Goal: Check status: Check status

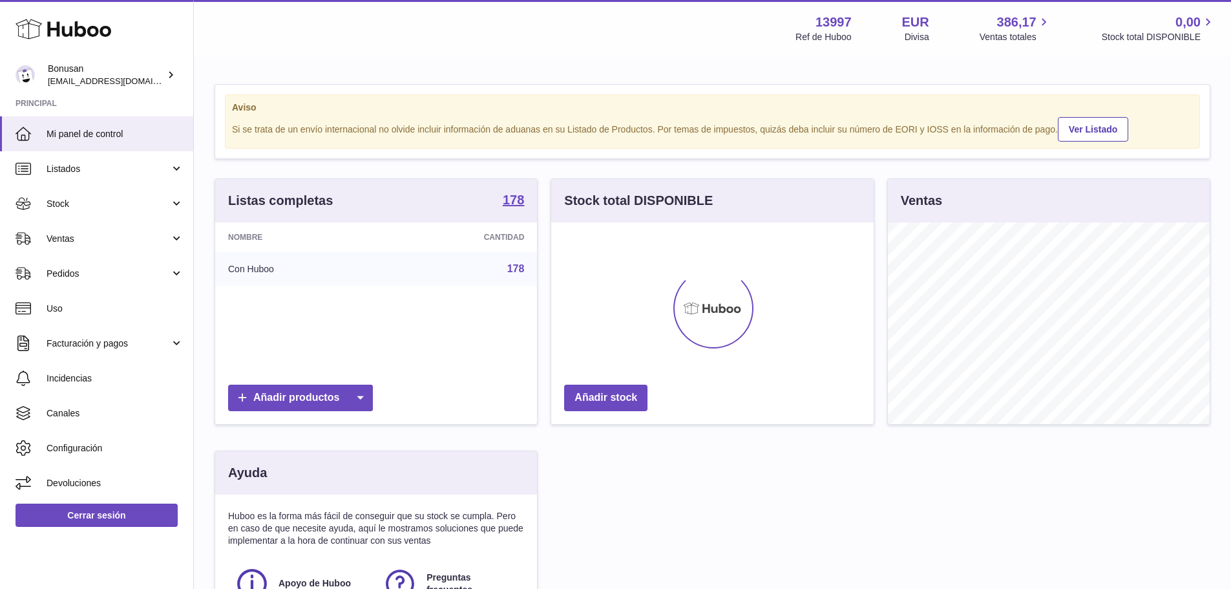
scroll to position [202, 322]
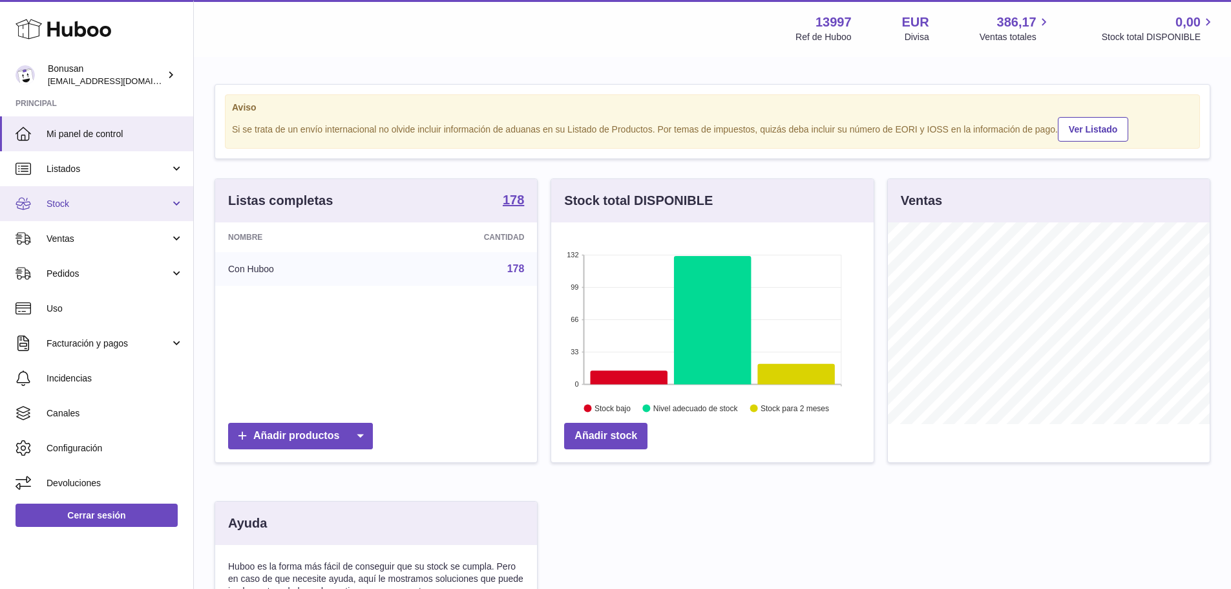
click at [173, 204] on link "Stock" at bounding box center [96, 203] width 193 height 35
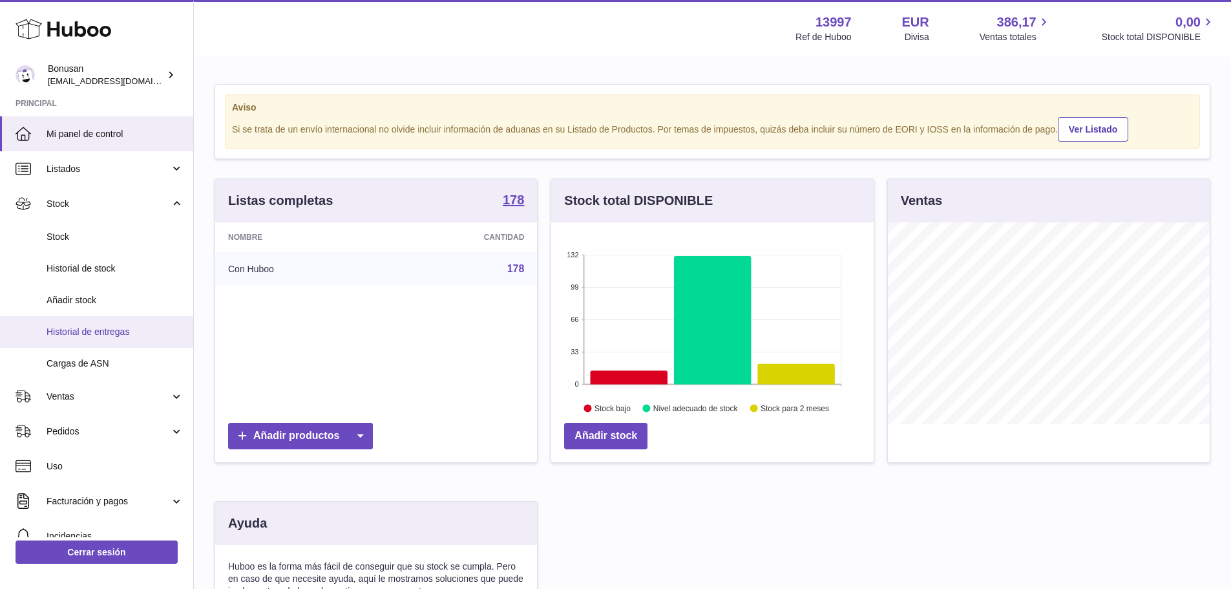
click at [115, 326] on span "Historial de entregas" at bounding box center [115, 332] width 137 height 12
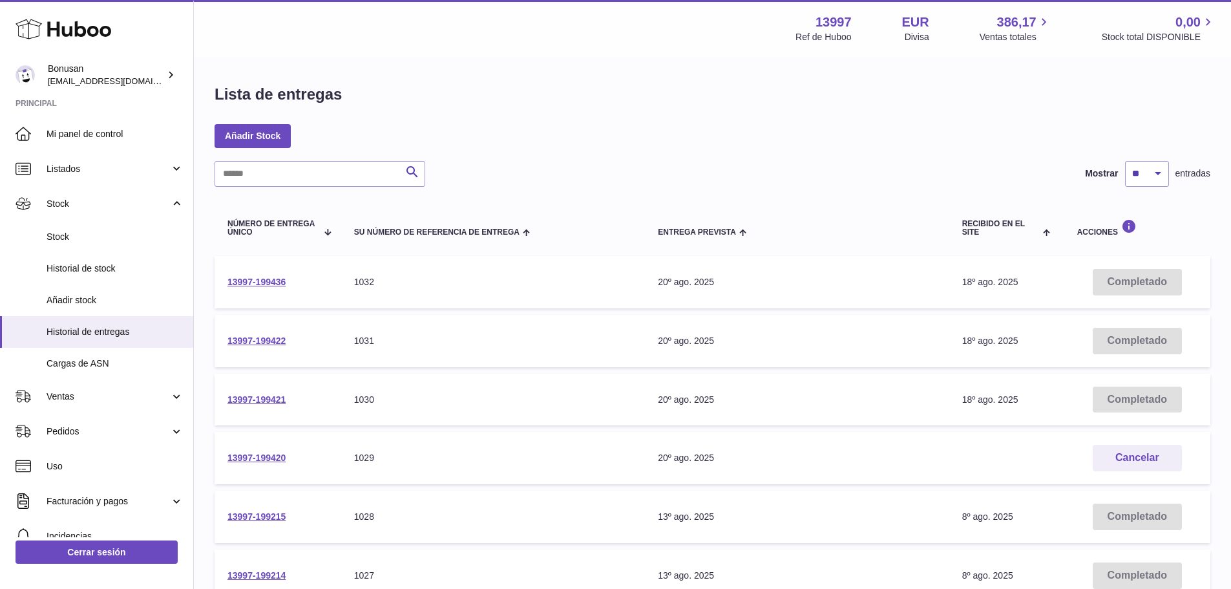
scroll to position [65, 0]
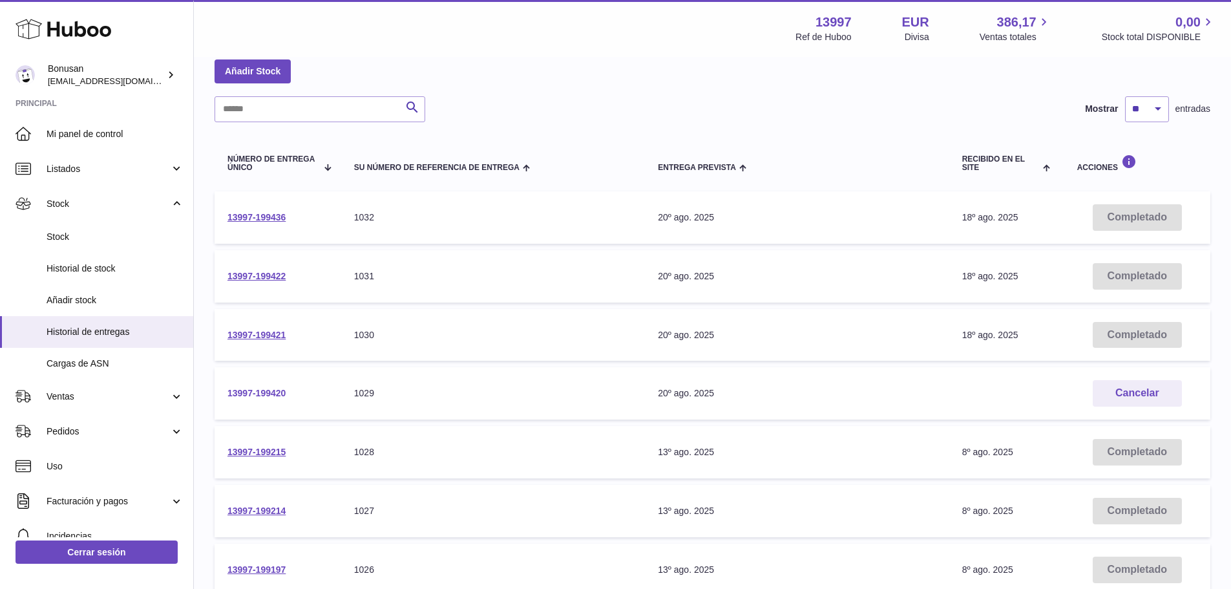
click at [255, 394] on link "13997-199420" at bounding box center [256, 393] width 58 height 10
click at [258, 215] on link "13997-199436" at bounding box center [256, 217] width 58 height 10
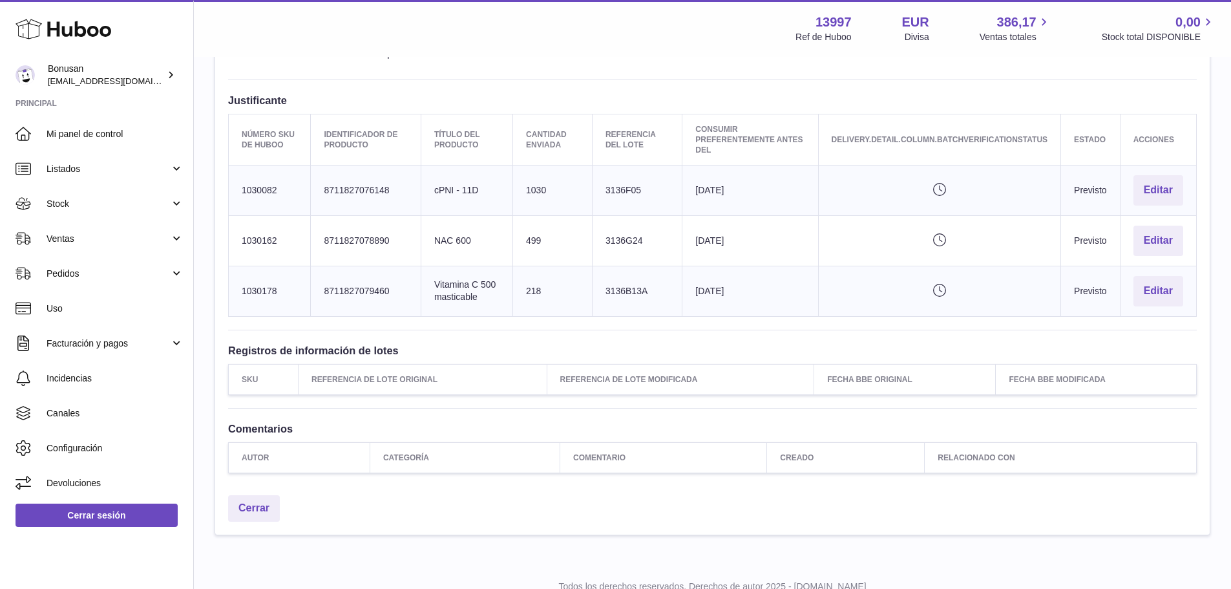
scroll to position [435, 0]
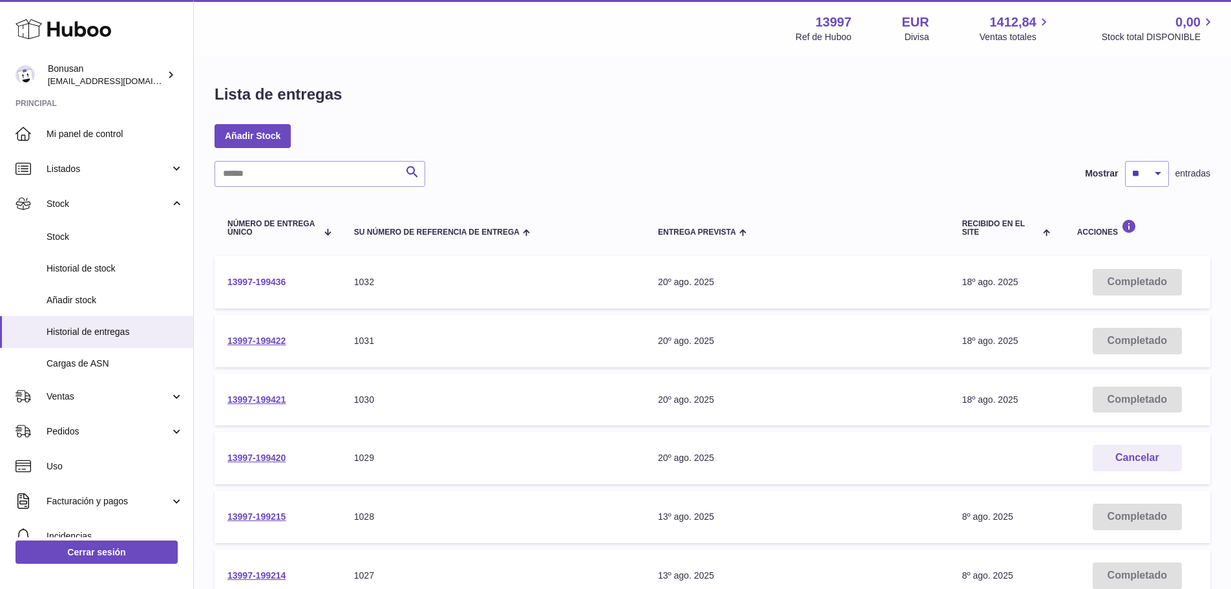
click at [276, 284] on link "13997-199436" at bounding box center [256, 282] width 58 height 10
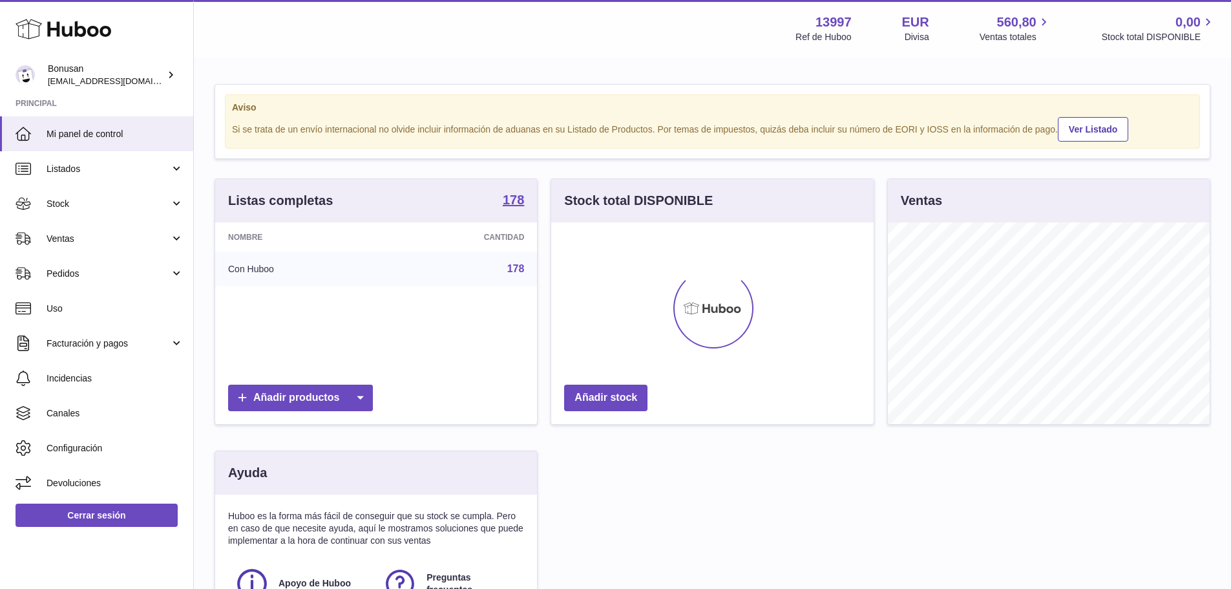
scroll to position [202, 322]
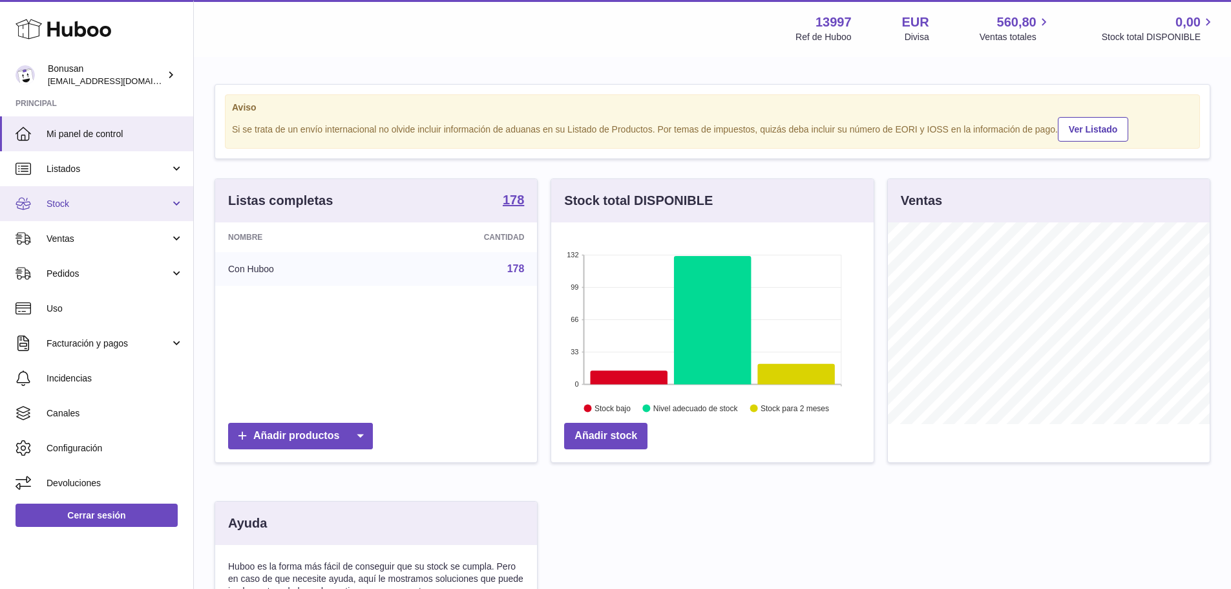
click at [59, 202] on span "Stock" at bounding box center [108, 204] width 123 height 12
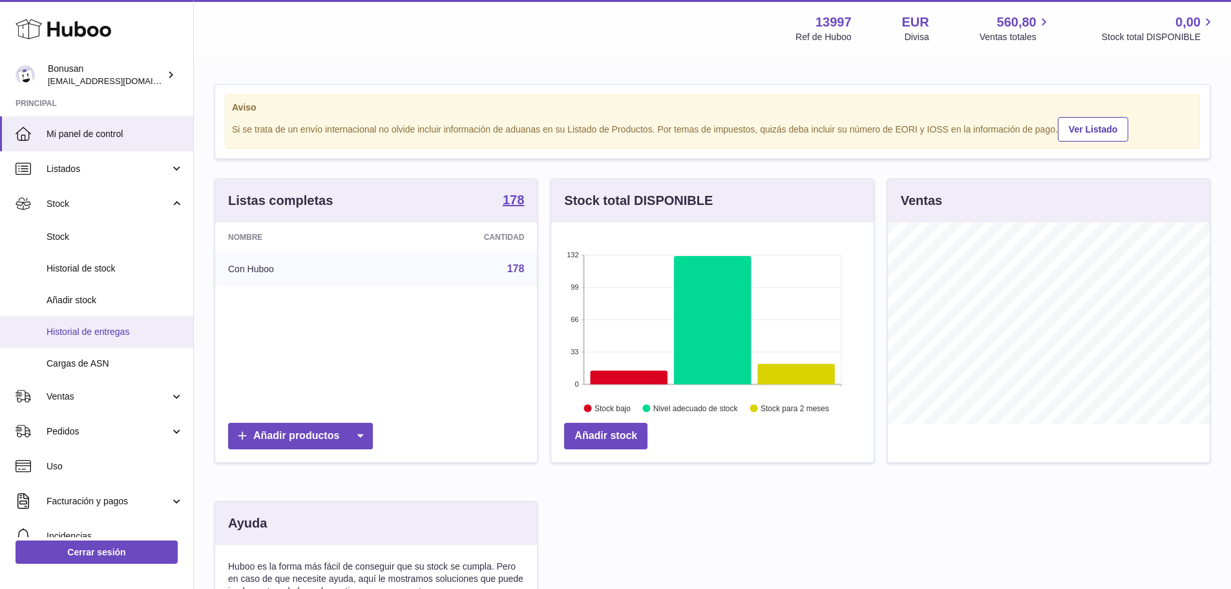
click at [84, 329] on span "Historial de entregas" at bounding box center [115, 332] width 137 height 12
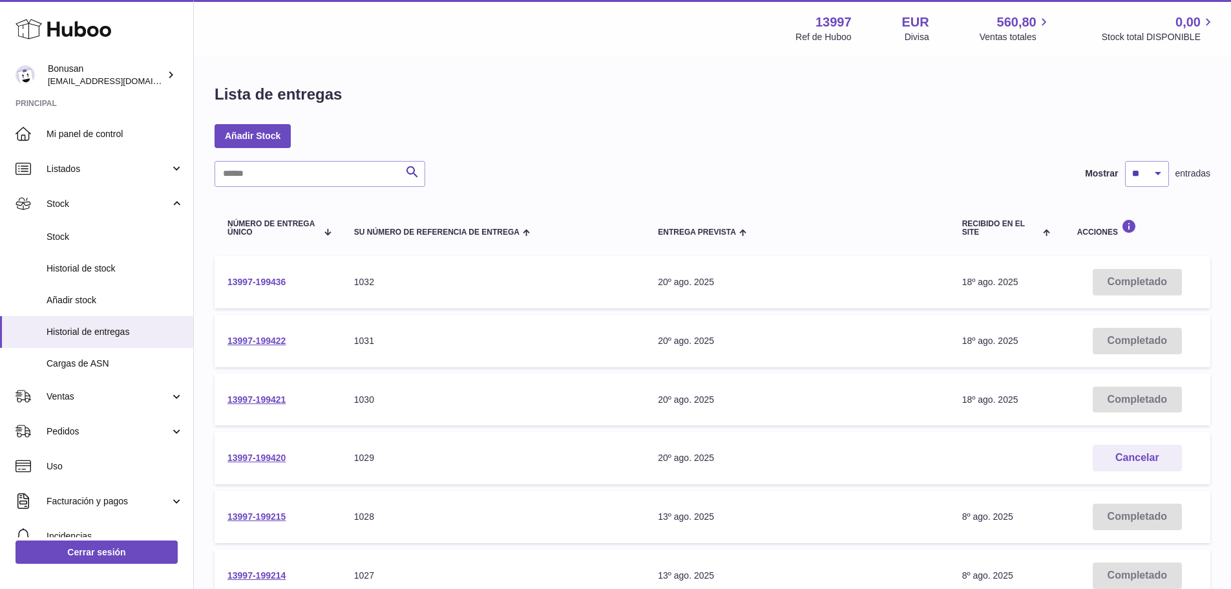
click at [248, 281] on link "13997-199436" at bounding box center [256, 282] width 58 height 10
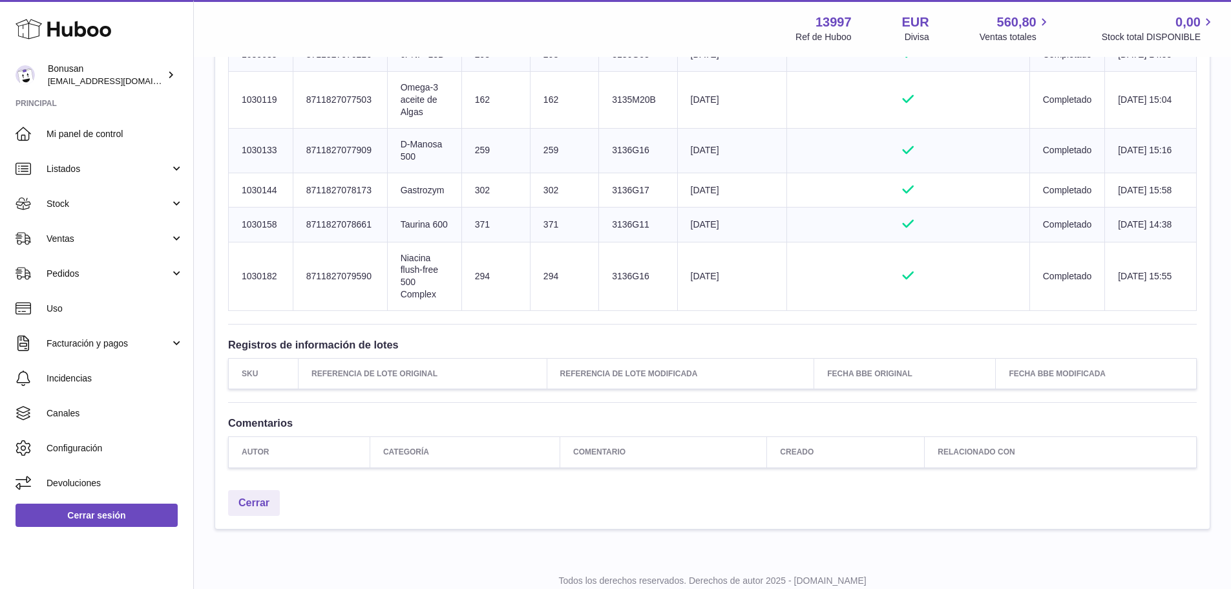
scroll to position [653, 0]
